Goal: Transaction & Acquisition: Purchase product/service

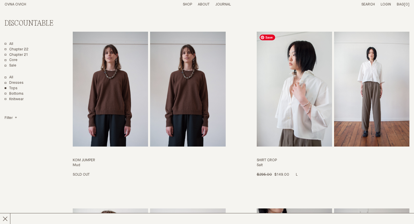
scroll to position [558, 0]
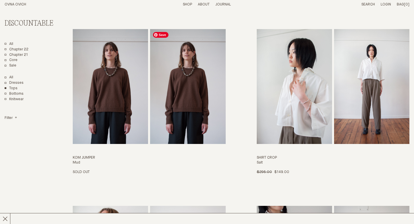
click at [188, 95] on img "Kom Jumper" at bounding box center [187, 86] width 75 height 115
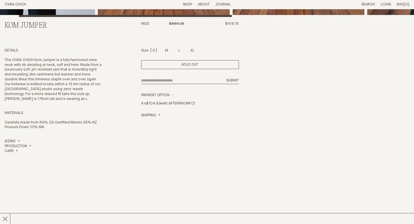
scroll to position [198, 0]
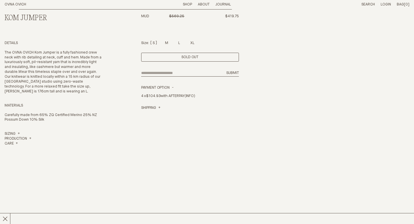
click at [193, 44] on p "XL" at bounding box center [192, 43] width 4 height 5
click at [193, 43] on div at bounding box center [192, 42] width 4 height 4
click at [180, 42] on div at bounding box center [179, 42] width 2 height 4
click at [167, 43] on div at bounding box center [166, 42] width 3 height 4
click at [153, 43] on div "Size: S M L XL" at bounding box center [190, 43] width 98 height 5
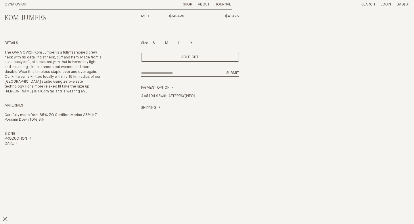
click at [156, 43] on div "Size: S M L XL" at bounding box center [190, 43] width 98 height 5
click at [194, 43] on div at bounding box center [192, 42] width 4 height 4
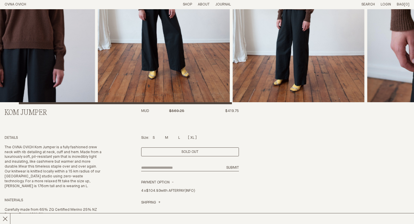
scroll to position [0, 0]
